Goal: Check status: Check status

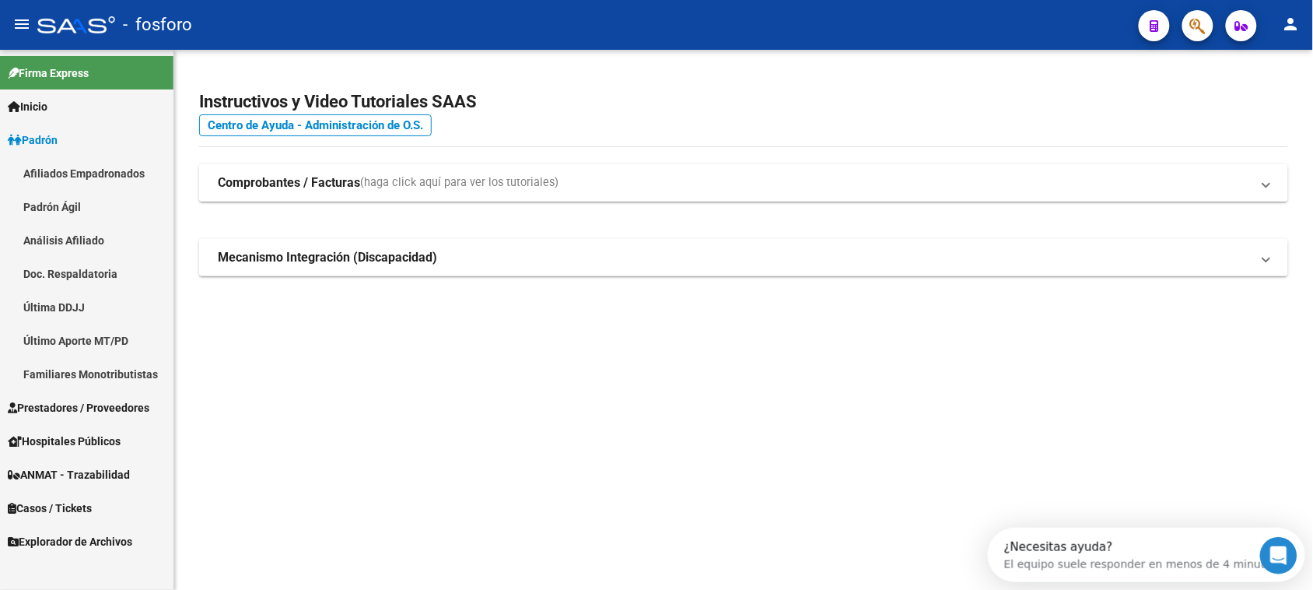
click at [94, 309] on link "Última DDJJ" at bounding box center [87, 306] width 174 height 33
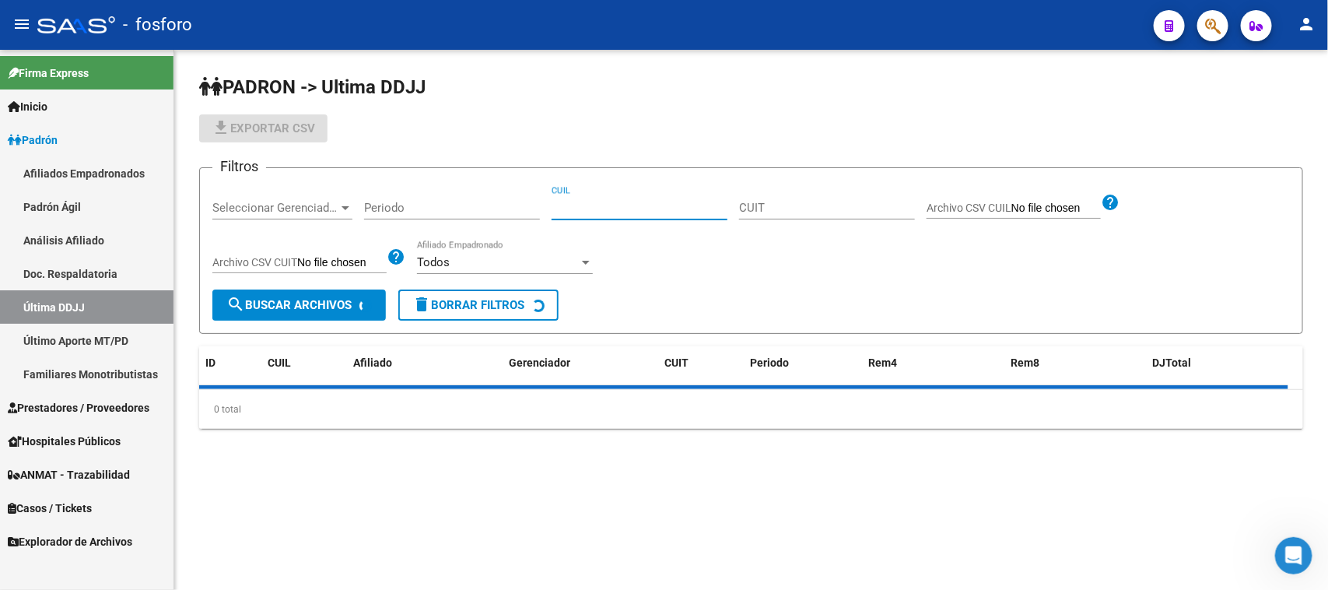
click at [584, 202] on input "CUIL" at bounding box center [640, 208] width 176 height 14
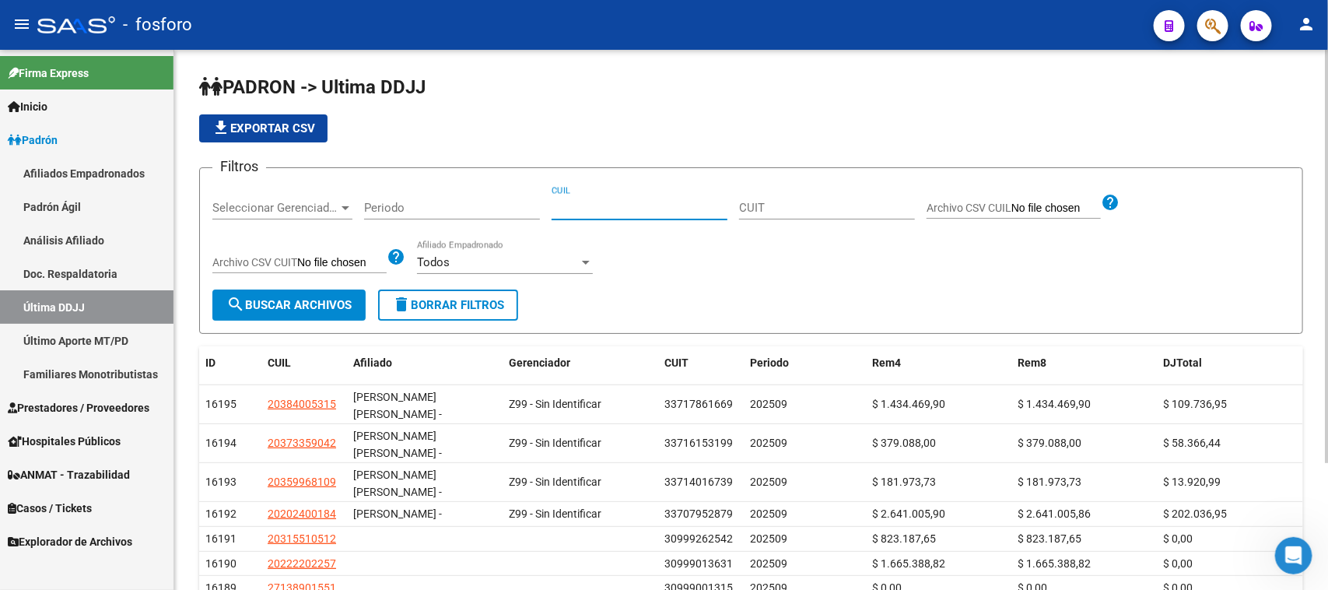
paste input "20-23211422-4"
click at [599, 211] on input "20-23211422-4" at bounding box center [640, 208] width 176 height 14
click at [590, 208] on input "20-23211422-4" at bounding box center [640, 208] width 176 height 14
click at [646, 206] on input "2023211422-4" at bounding box center [640, 208] width 176 height 14
click at [682, 212] on input "20232114224" at bounding box center [640, 208] width 176 height 14
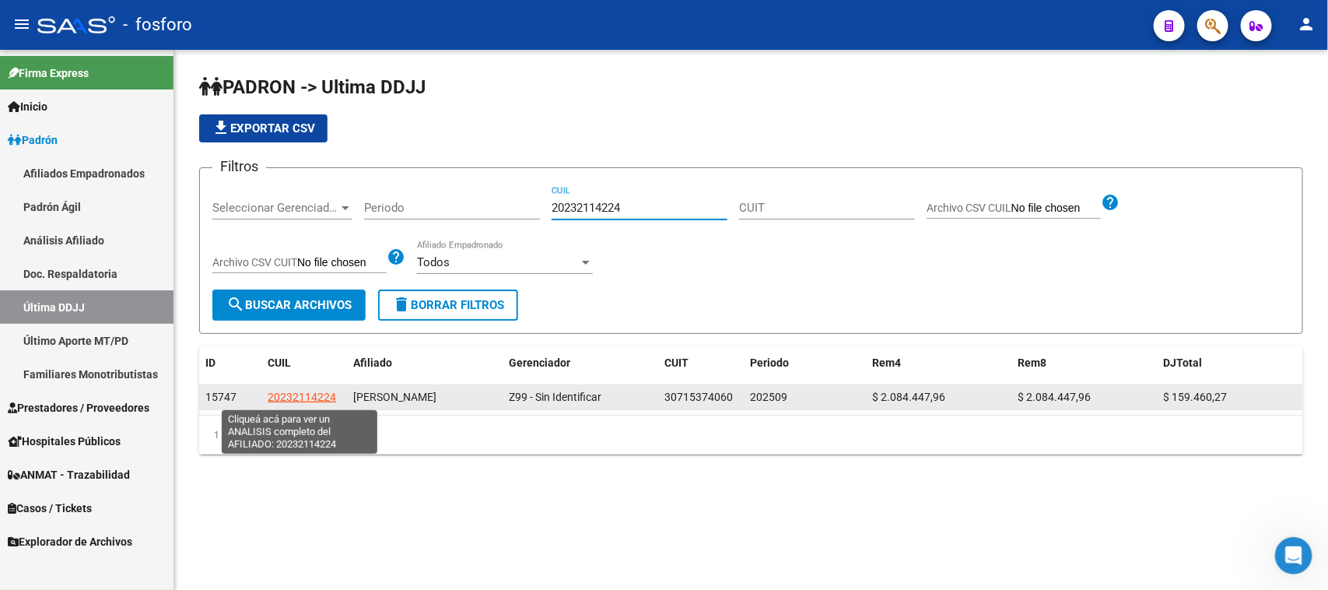
type input "20232114224"
click at [289, 393] on span "20232114224" at bounding box center [302, 397] width 68 height 12
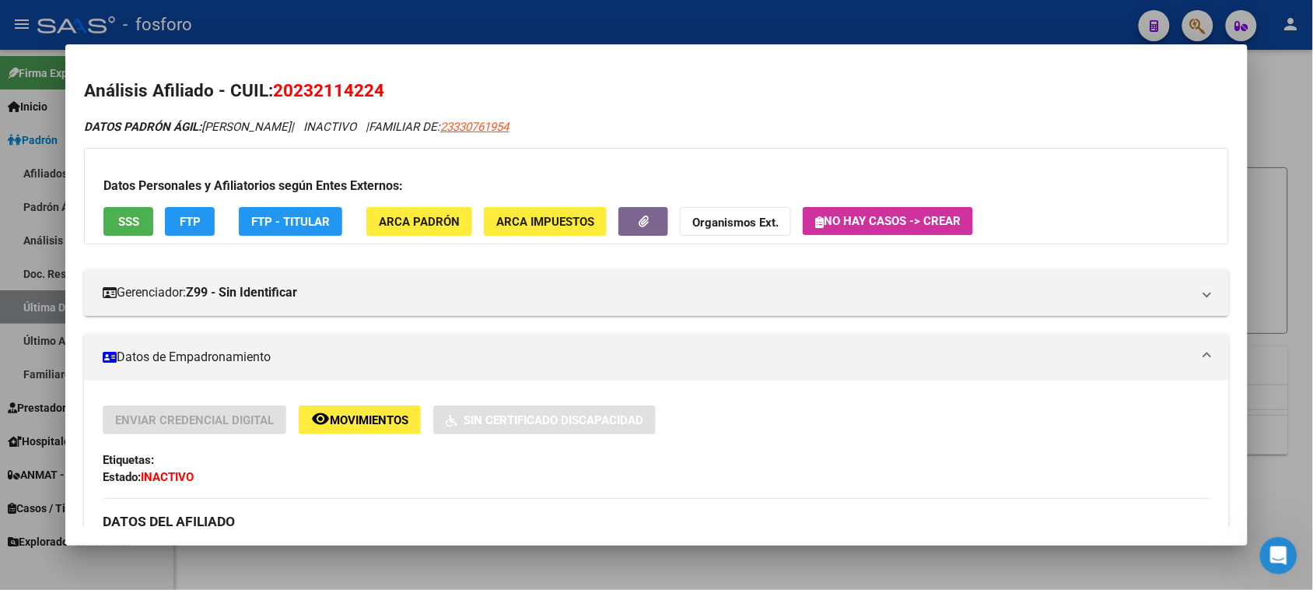
click at [1301, 197] on div at bounding box center [656, 295] width 1313 height 590
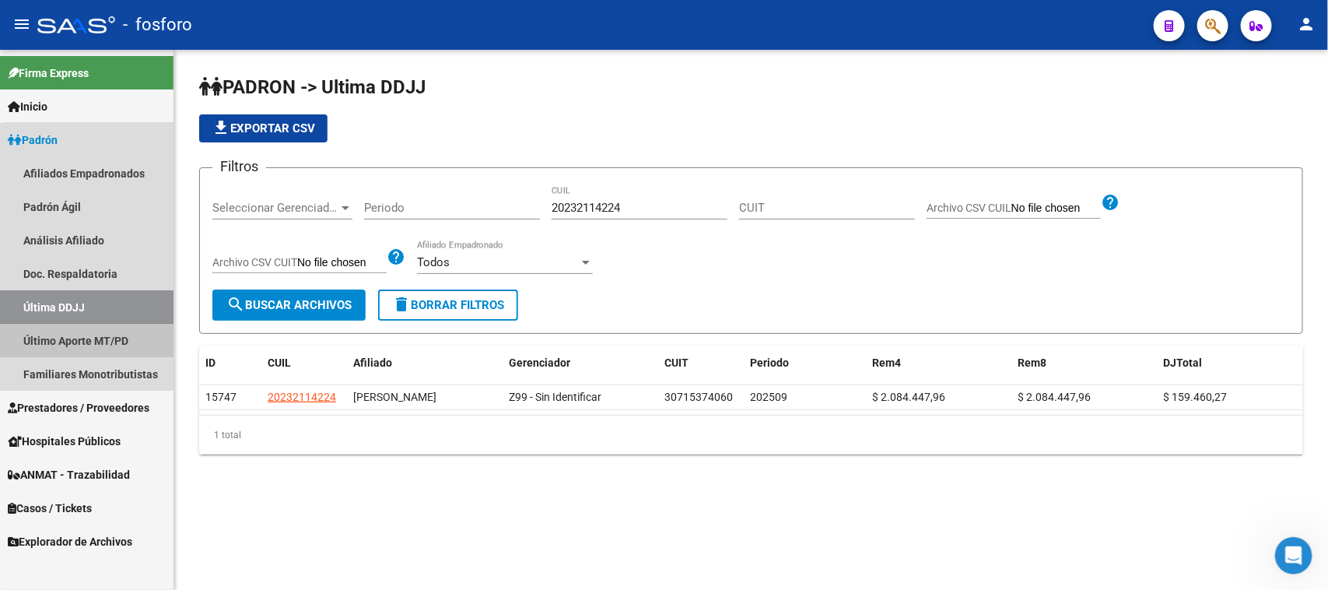
click at [88, 336] on link "Último Aporte MT/PD" at bounding box center [87, 340] width 174 height 33
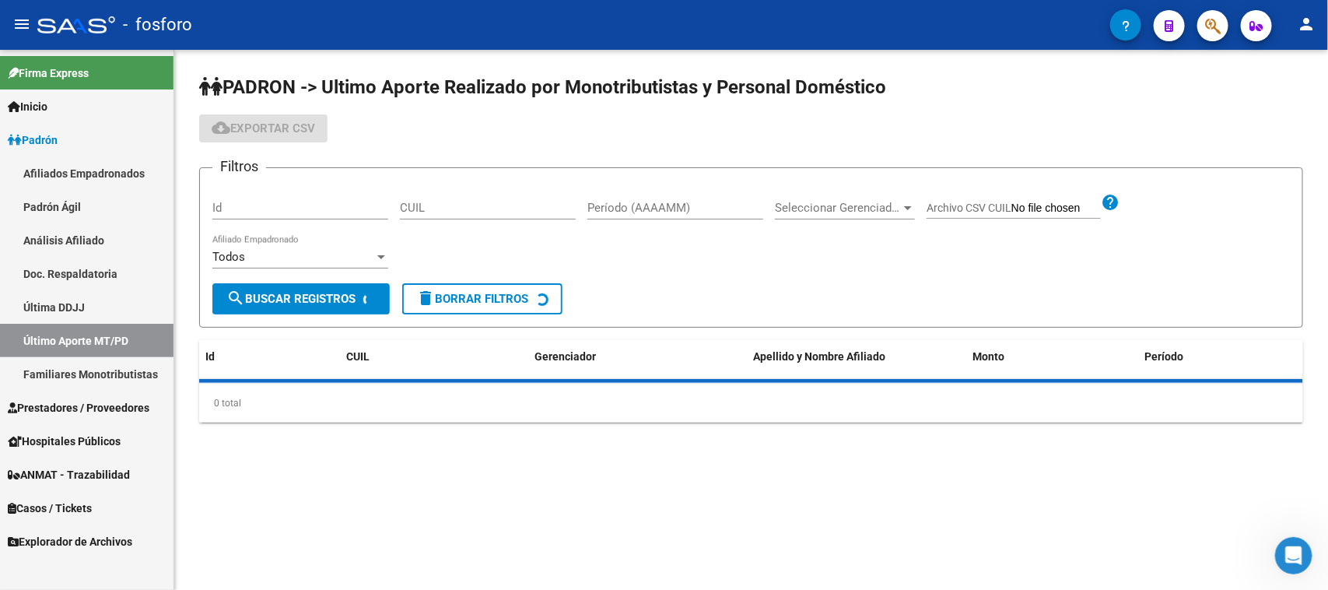
click at [496, 207] on input "CUIL" at bounding box center [488, 208] width 176 height 14
paste input "20-23211422-4"
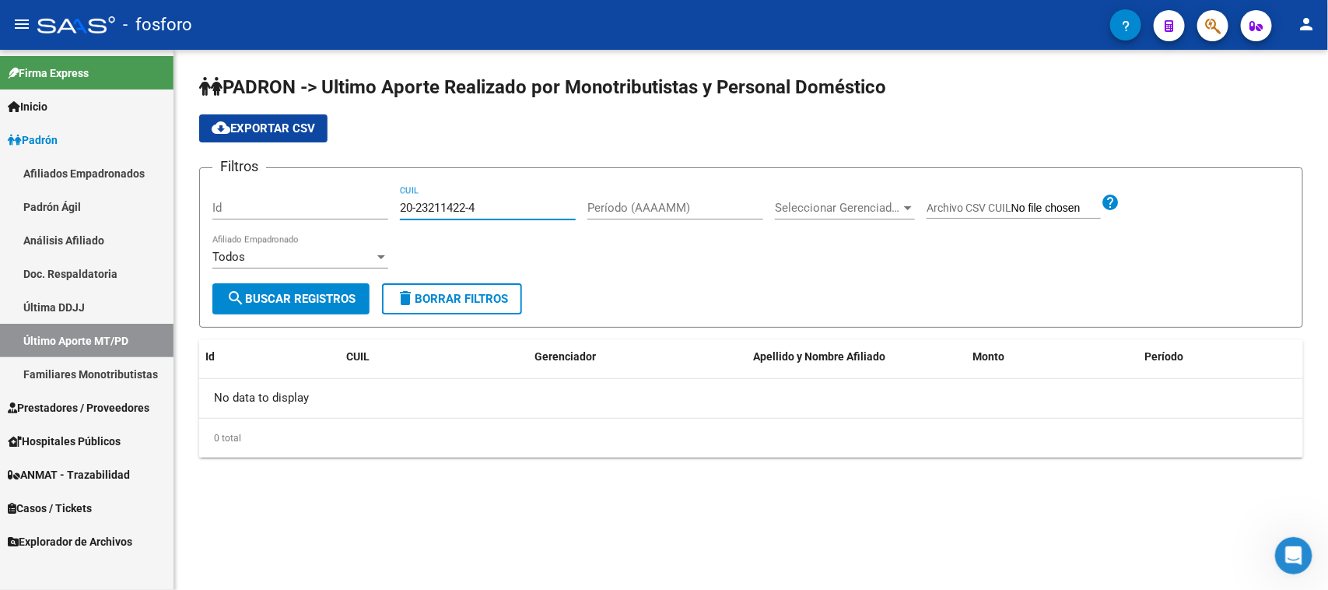
type input "20-23211422-4"
